Goal: Find specific page/section: Find specific page/section

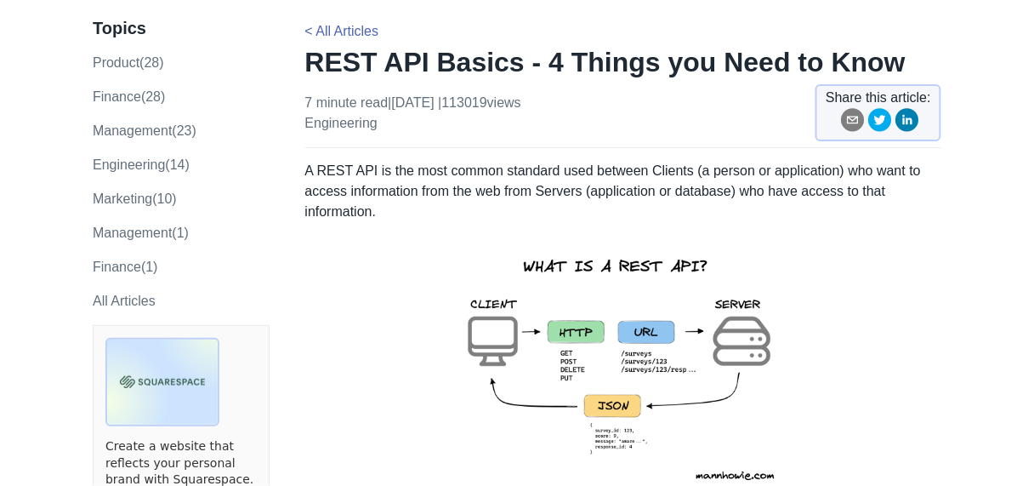
scroll to position [86, 0]
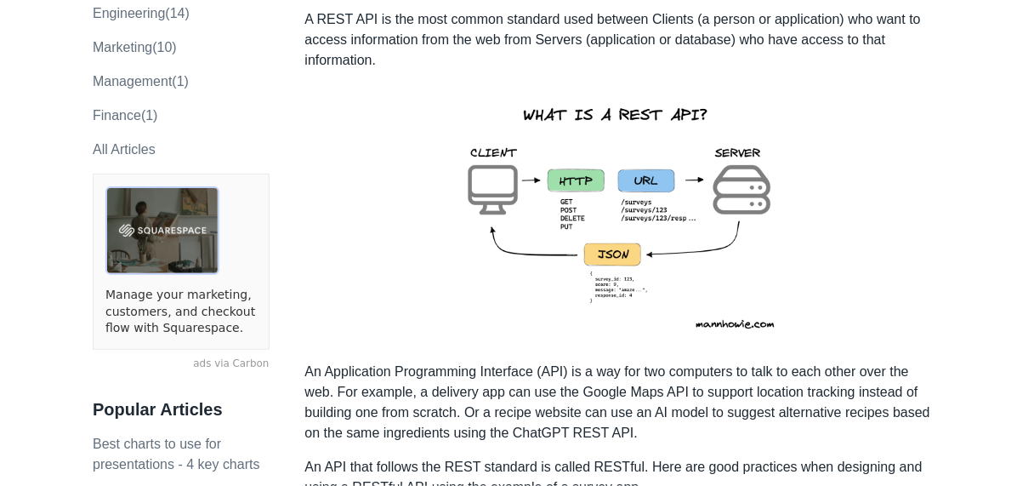
scroll to position [290, 0]
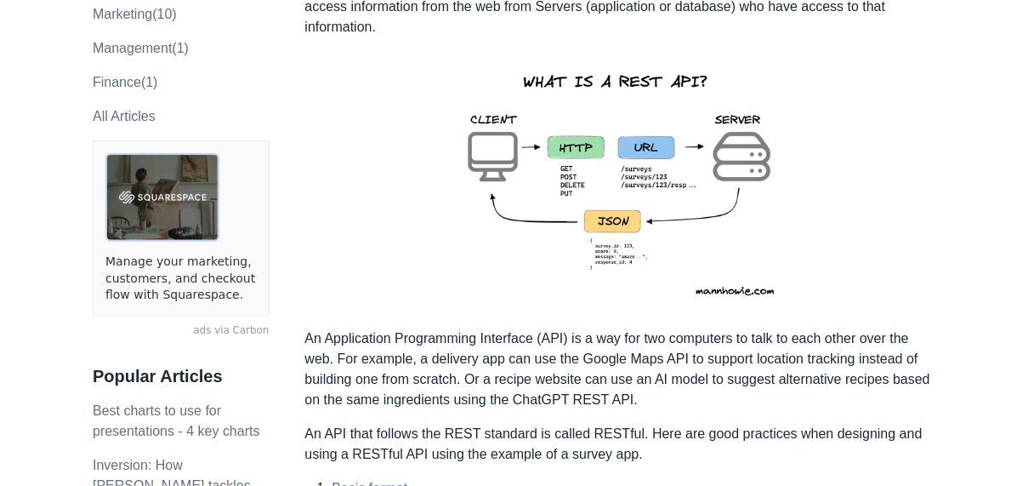
click at [617, 243] on img at bounding box center [623, 183] width 373 height 264
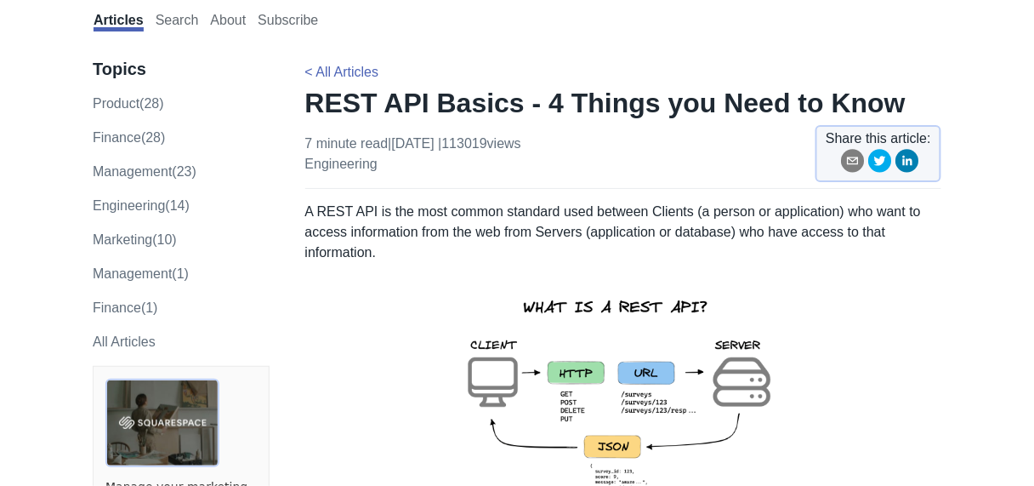
scroll to position [0, 0]
